Goal: Information Seeking & Learning: Learn about a topic

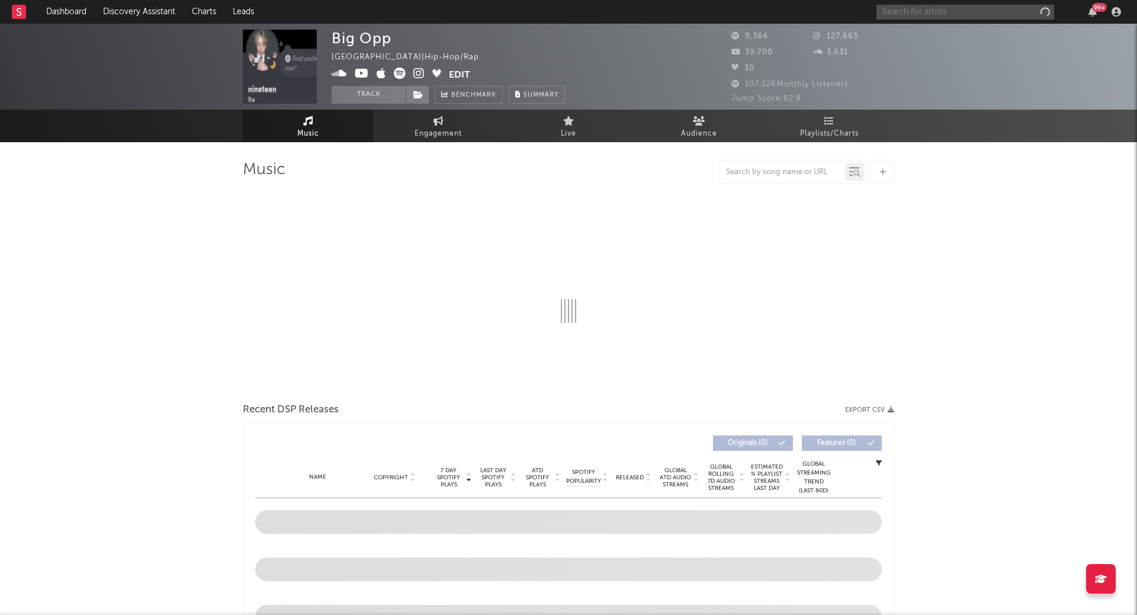
click at [911, 5] on input "text" at bounding box center [965, 12] width 178 height 15
select select "6m"
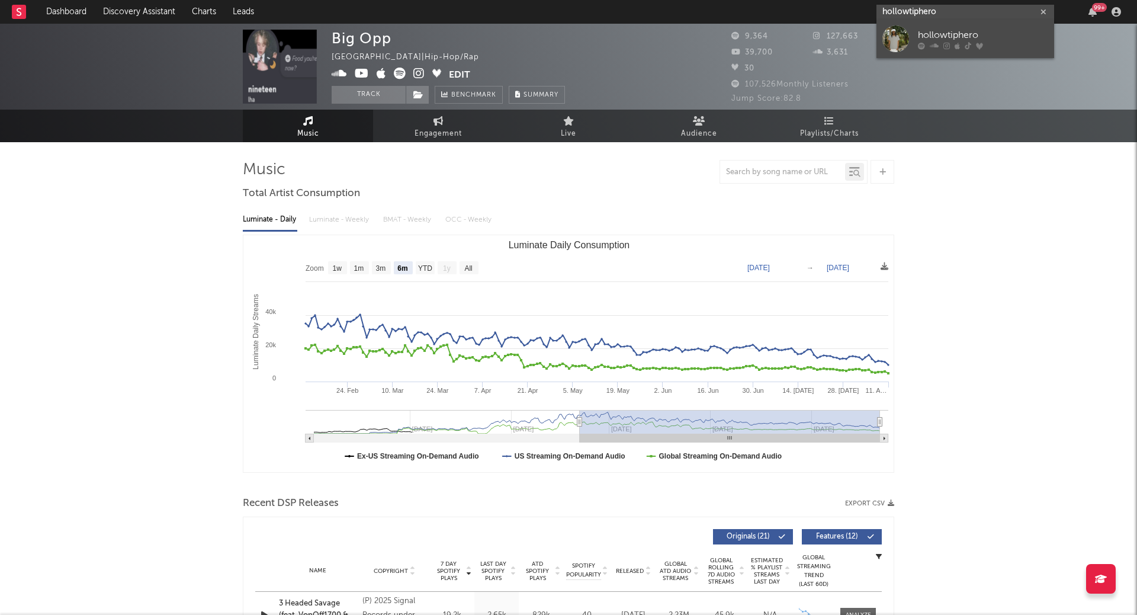
type input "hollowtiphero"
click at [957, 30] on div "hollowtiphero" at bounding box center [983, 35] width 130 height 14
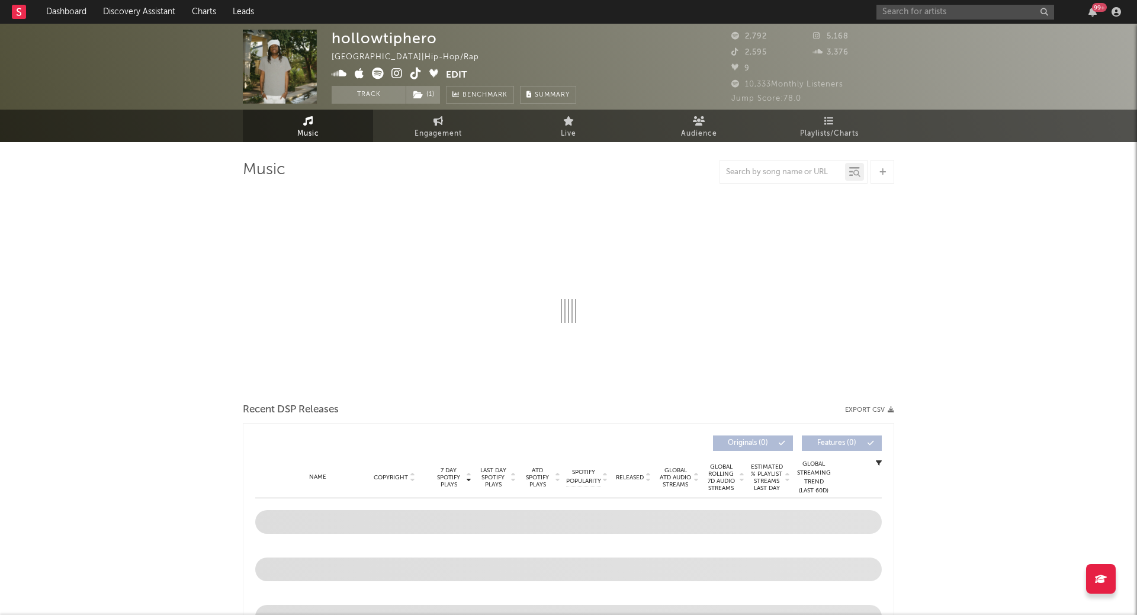
select select "6m"
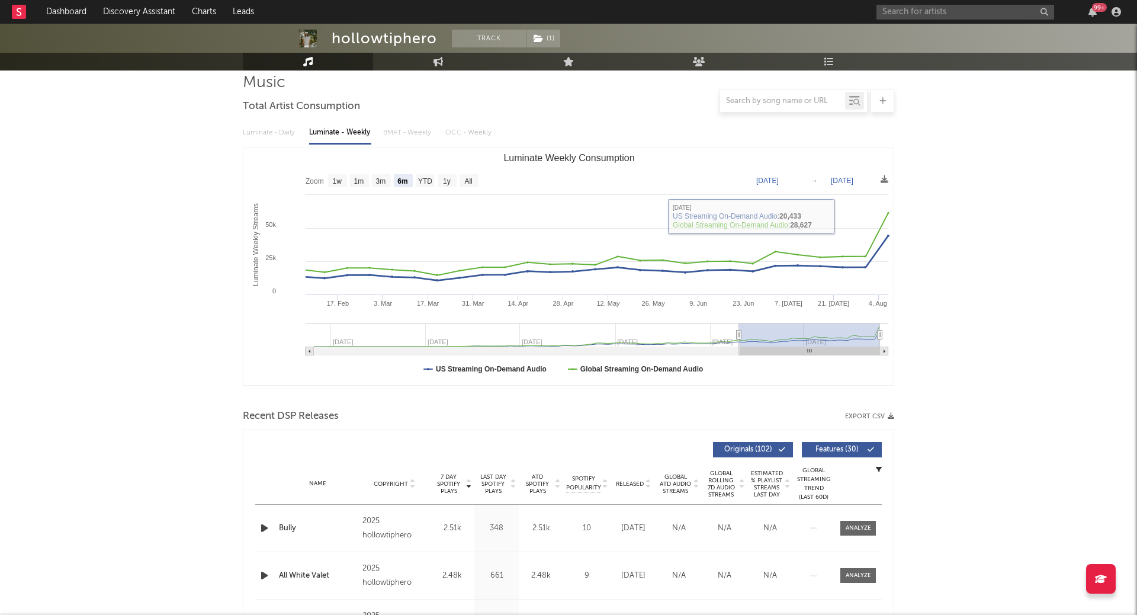
scroll to position [86, 0]
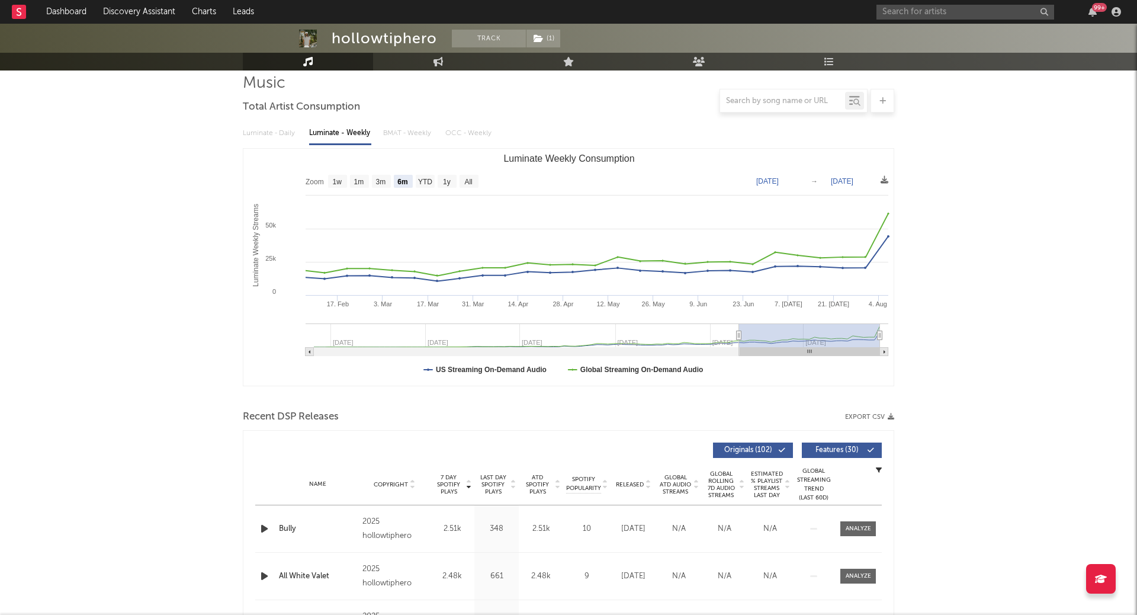
click at [554, 484] on icon at bounding box center [557, 486] width 6 height 5
click at [461, 485] on span "7 Day Spotify Plays" at bounding box center [448, 484] width 31 height 21
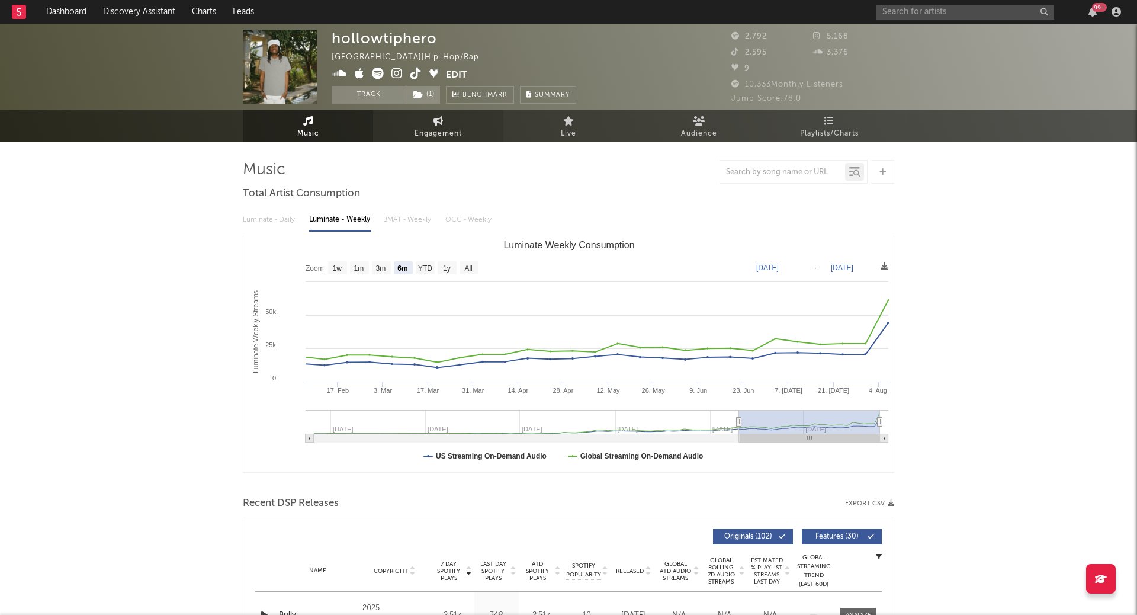
click at [449, 137] on span "Engagement" at bounding box center [437, 134] width 47 height 14
select select "1w"
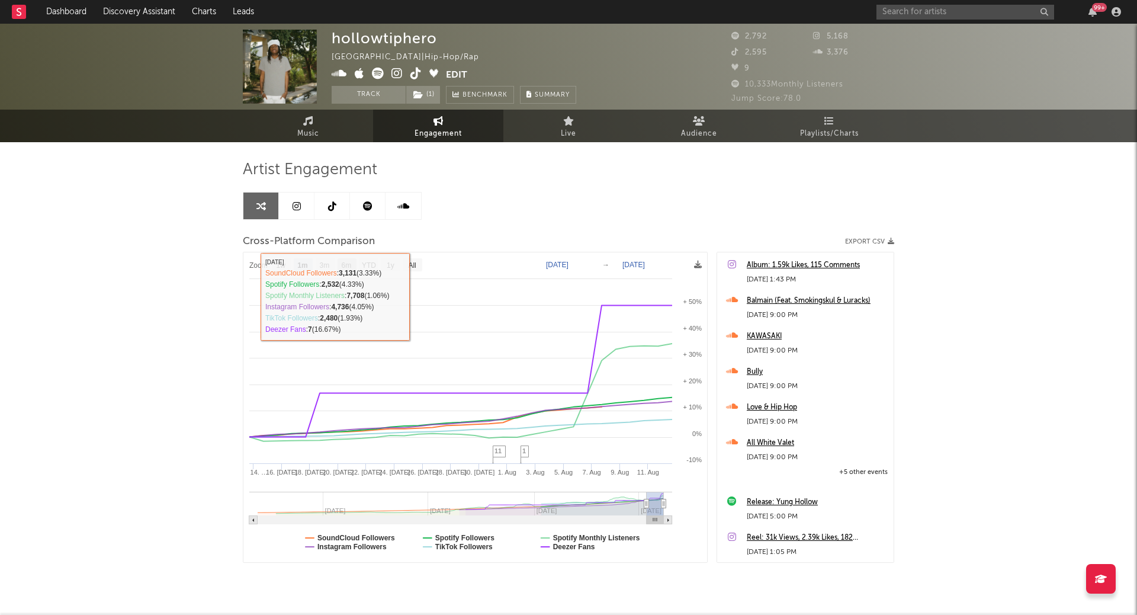
click at [349, 261] on text "6m" at bounding box center [347, 265] width 10 height 8
select select "6m"
type input "[DATE]"
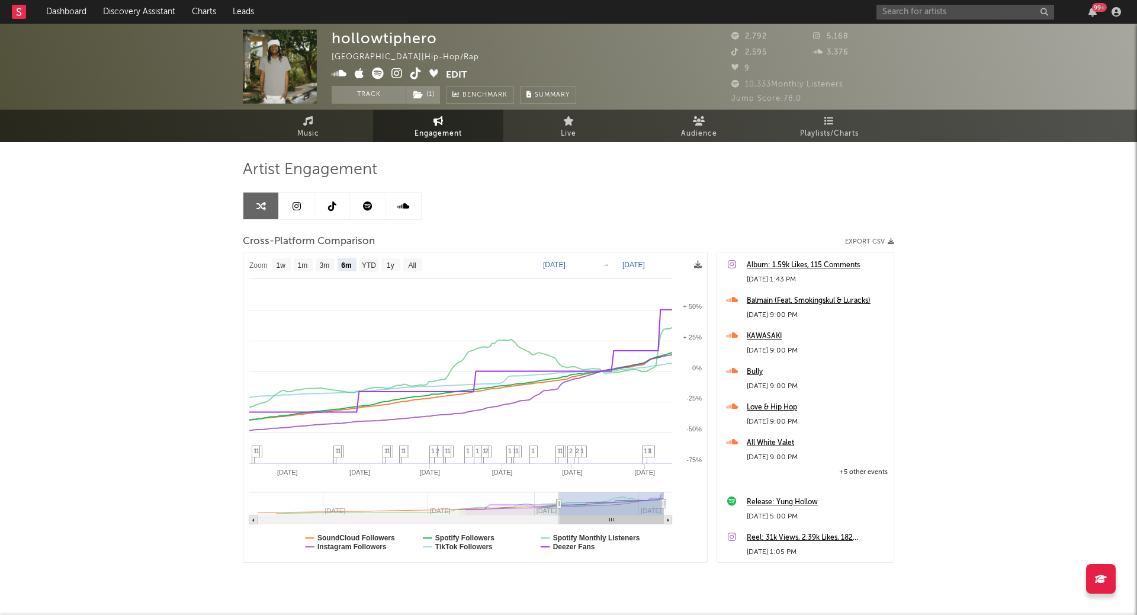
select select "6m"
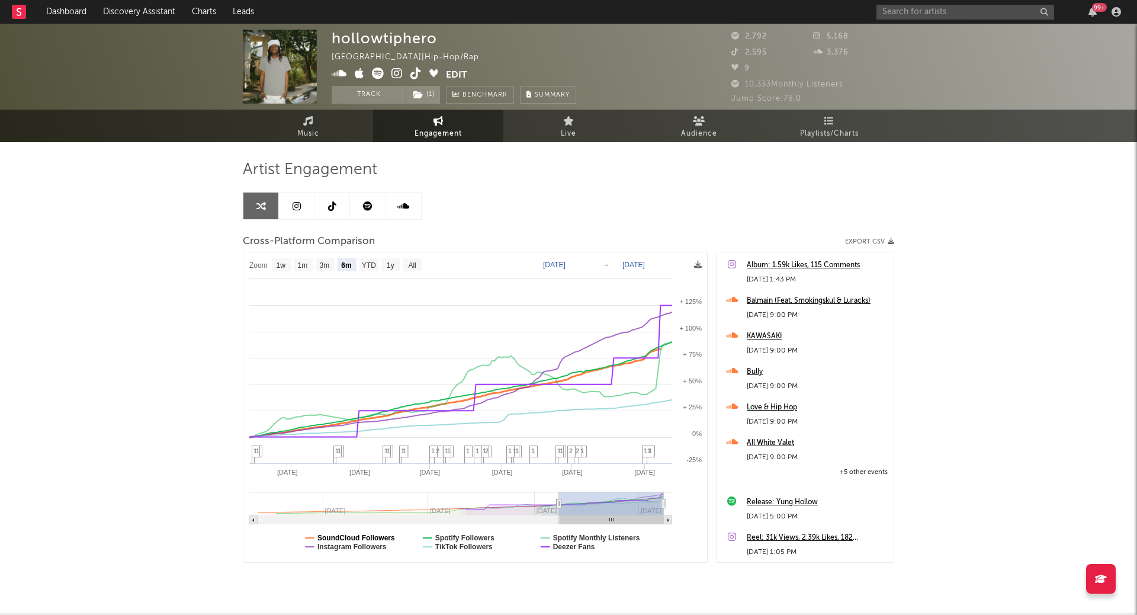
click at [353, 536] on text "SoundCloud Followers" at bounding box center [356, 537] width 78 height 8
select select "6m"
click at [452, 546] on text "TikTok Followers" at bounding box center [463, 546] width 57 height 8
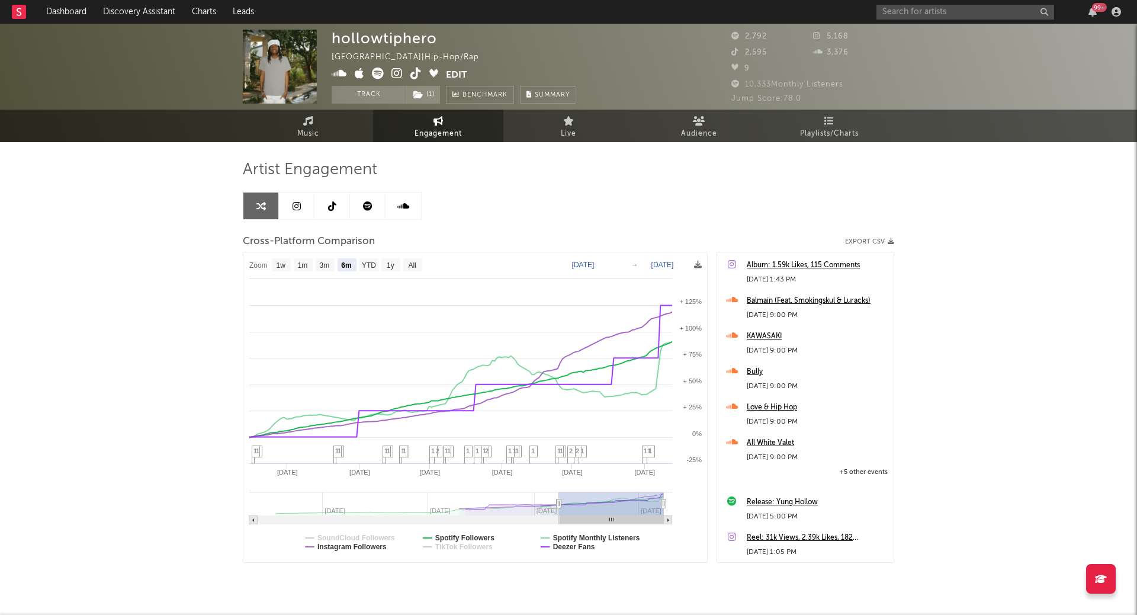
select select "6m"
click at [465, 536] on text "Spotify Followers" at bounding box center [464, 537] width 59 height 8
select select "6m"
click at [583, 544] on text "Deezer Fans" at bounding box center [574, 546] width 42 height 8
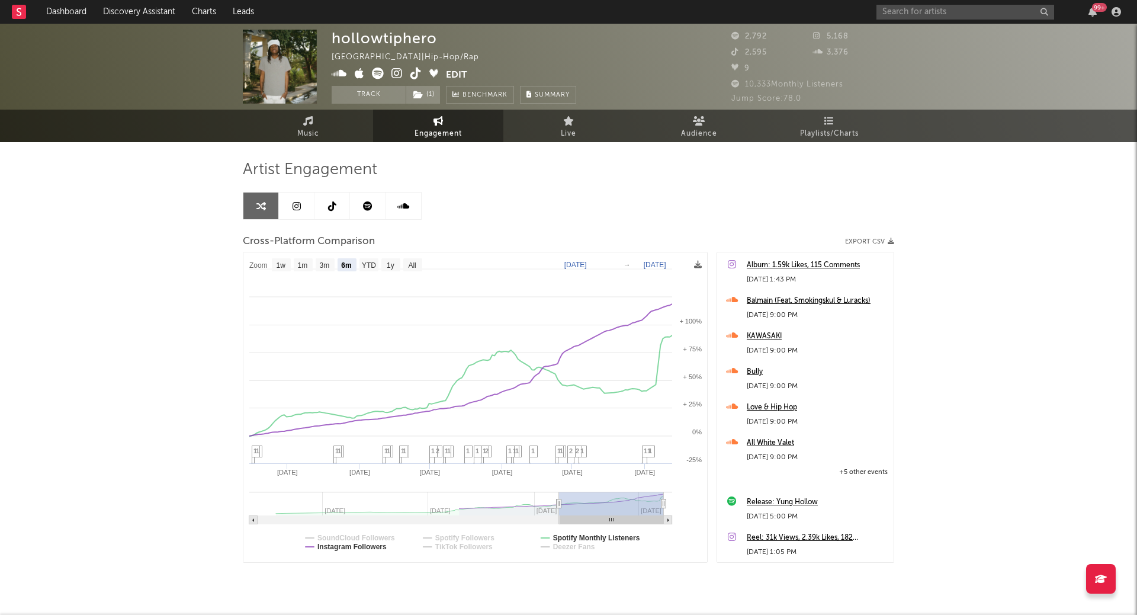
select select "6m"
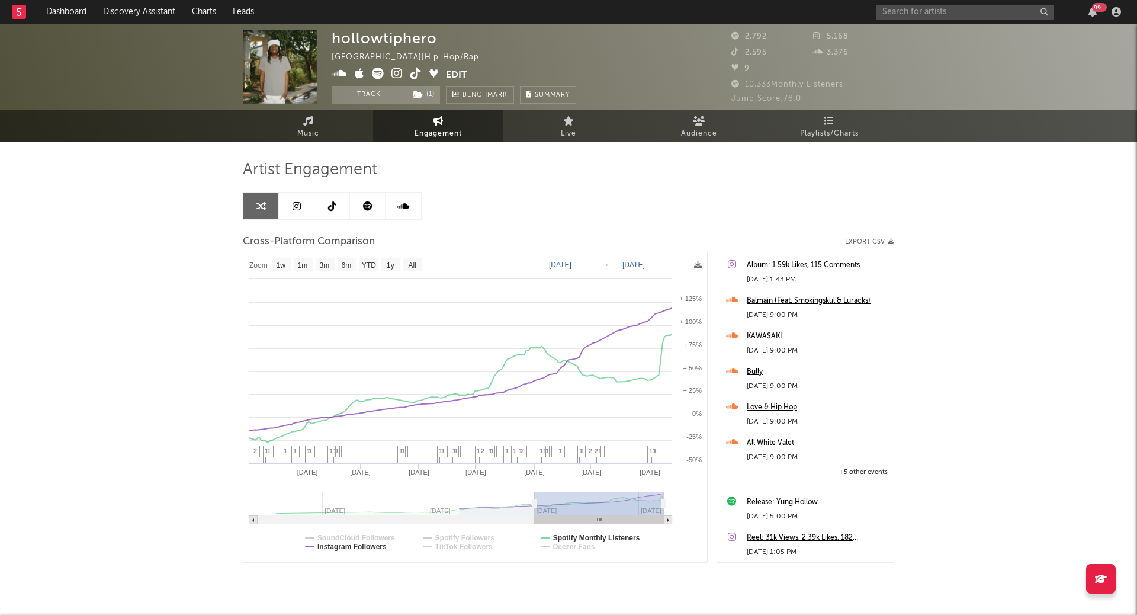
type input "[DATE]"
drag, startPoint x: 559, startPoint y: 502, endPoint x: 535, endPoint y: 500, distance: 23.8
click at [535, 500] on icon at bounding box center [535, 503] width 5 height 9
select select "1w"
